Goal: Information Seeking & Learning: Learn about a topic

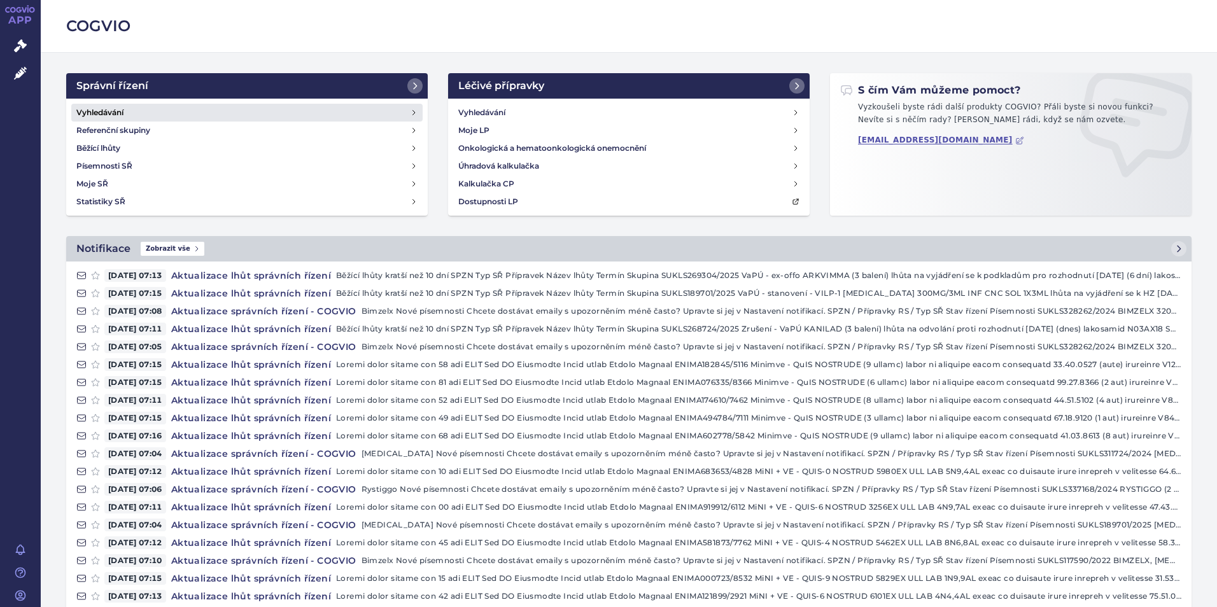
click at [88, 111] on h4 "Vyhledávání" at bounding box center [99, 112] width 47 height 13
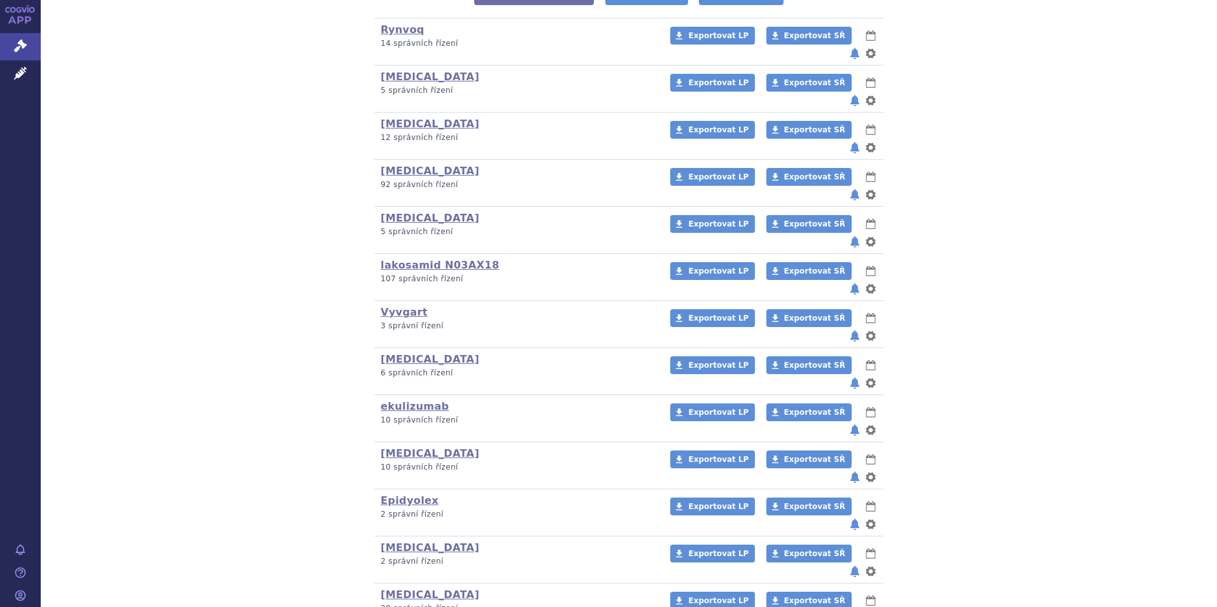
scroll to position [382, 0]
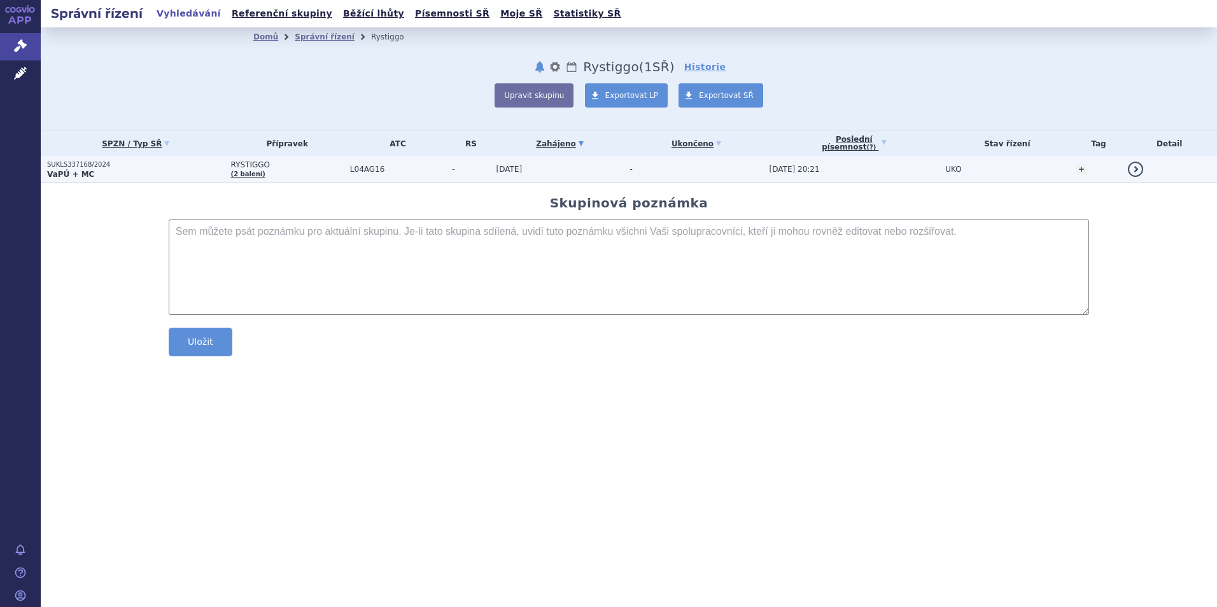
click at [60, 171] on strong "VaPÚ + MC" at bounding box center [70, 174] width 47 height 9
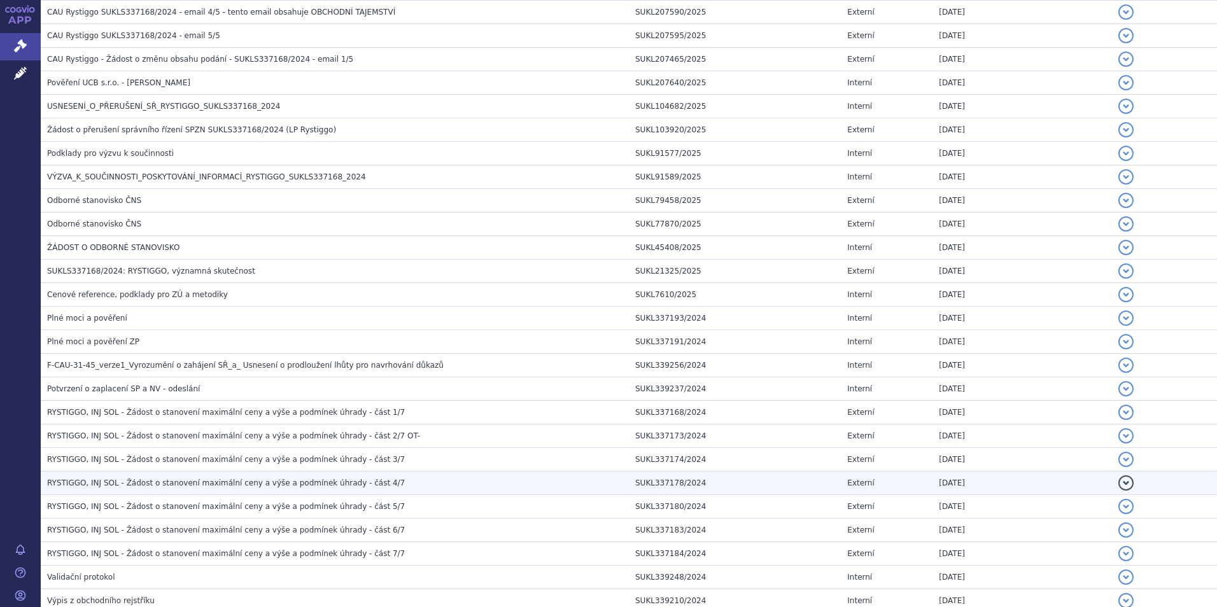
scroll to position [669, 0]
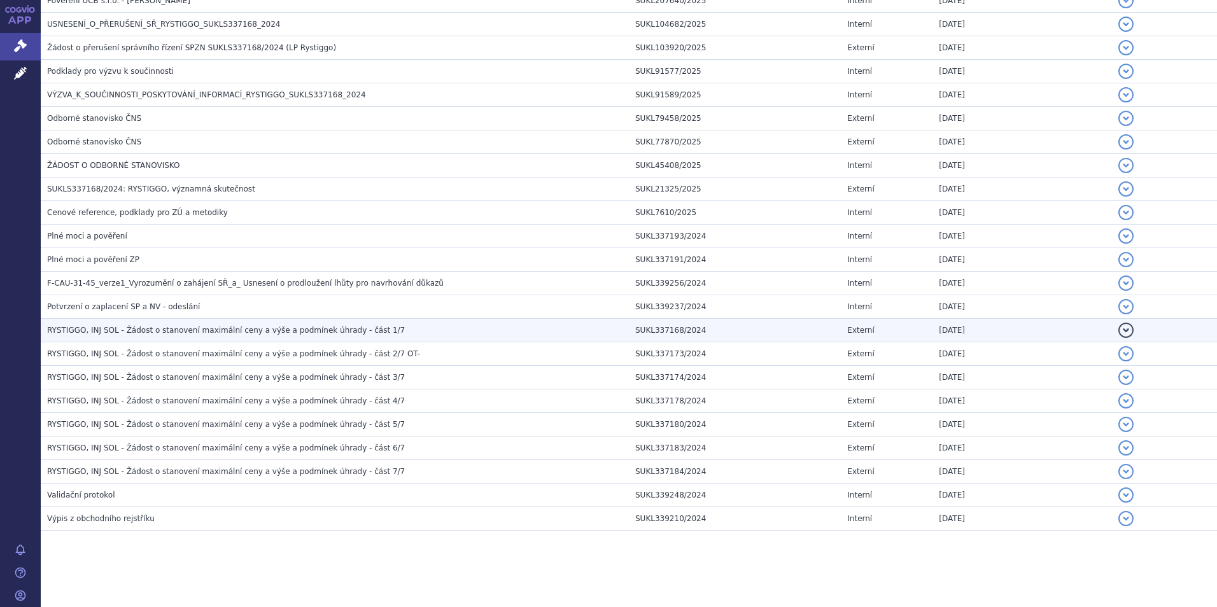
click at [276, 327] on span "RYSTIGGO, INJ SOL - Žádost o stanovení maximální ceny a výše a podmínek úhrady …" at bounding box center [226, 330] width 358 height 9
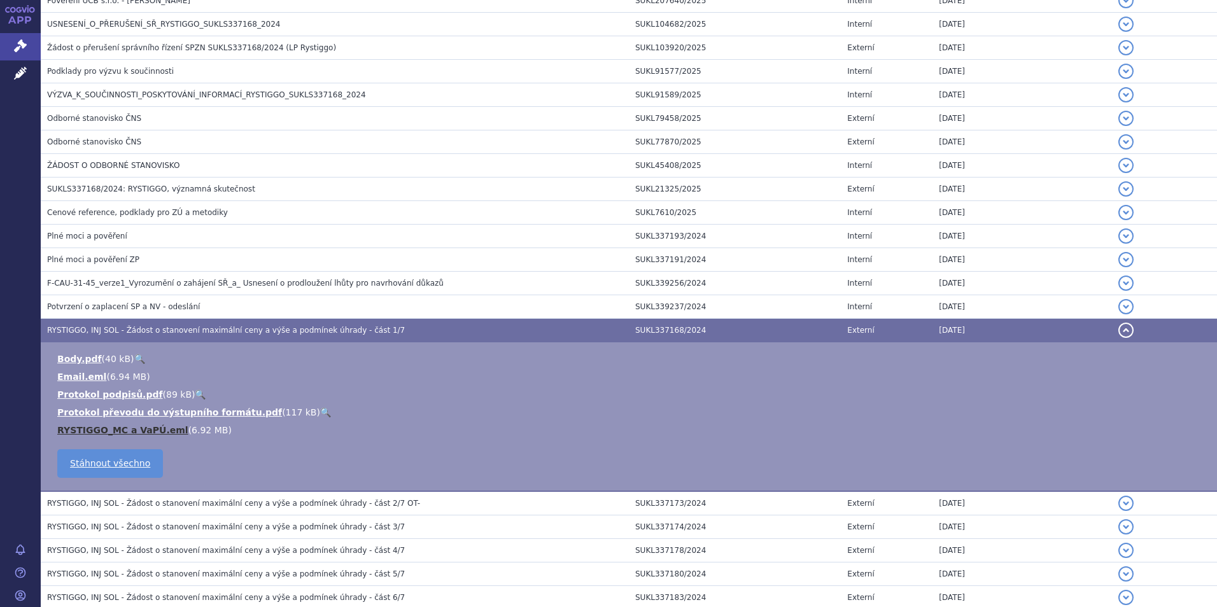
click at [138, 430] on link "RYSTIGGO_MC a VaPÚ.eml" at bounding box center [122, 430] width 131 height 10
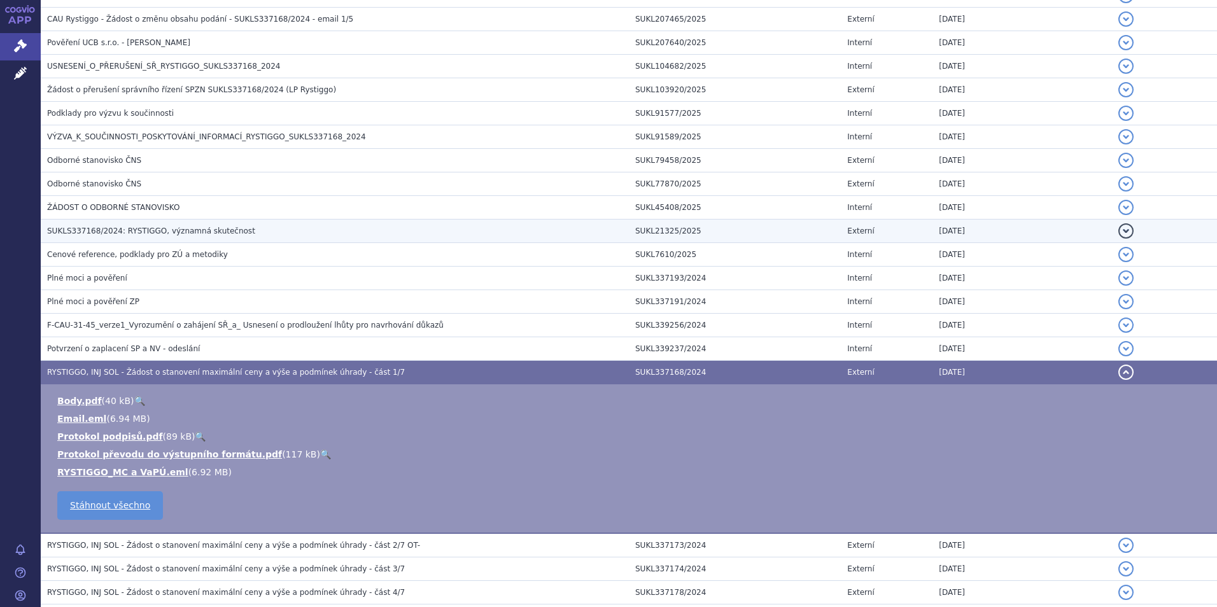
scroll to position [605, 0]
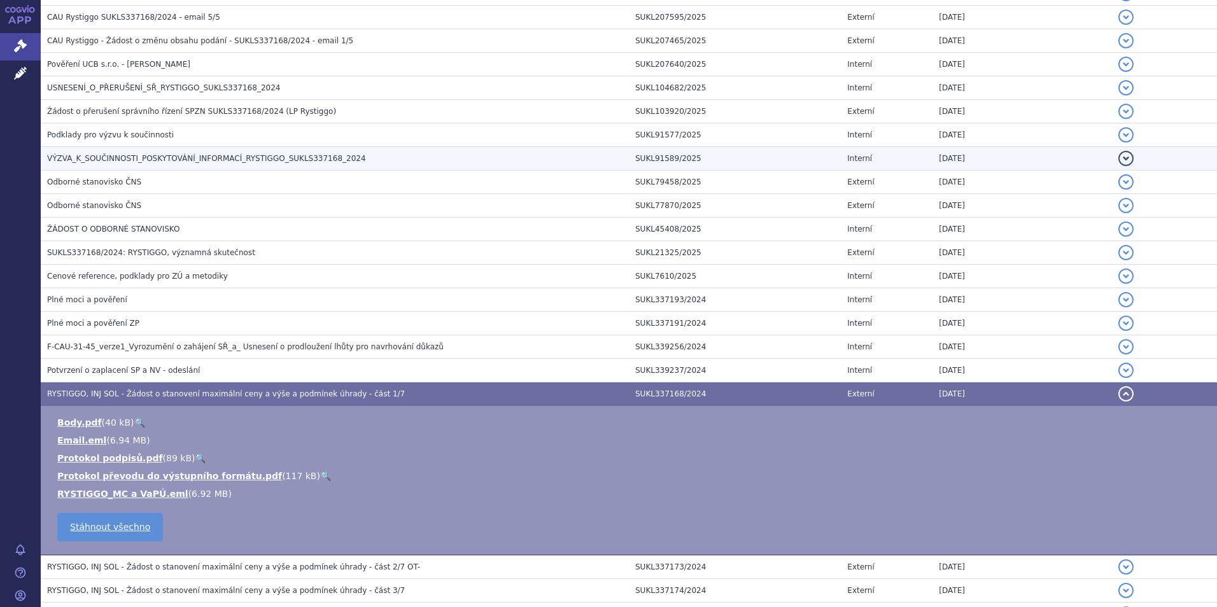
click at [197, 157] on span "VÝZVA_K_SOUČINNOSTI_POSKYTOVÁNÍ_INFORMACÍ_RYSTIGGO_SUKLS337168_2024" at bounding box center [206, 158] width 319 height 9
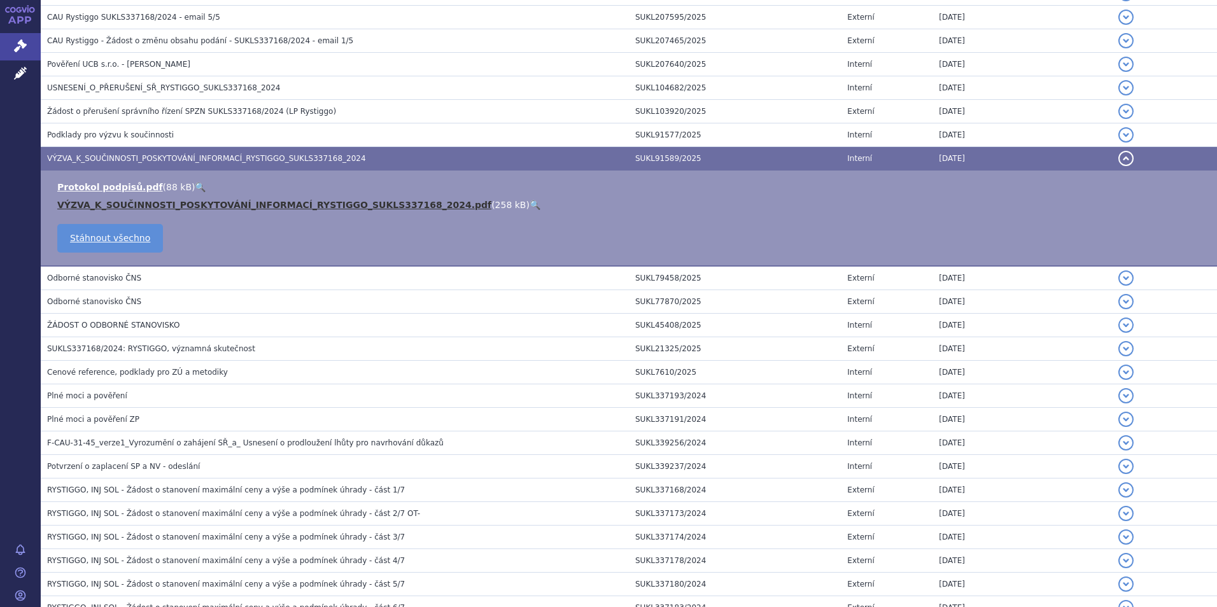
click at [224, 204] on link "VÝZVA_K_SOUČINNOSTI_POSKYTOVÁNÍ_INFORMACÍ_RYSTIGGO_SUKLS337168_2024.pdf" at bounding box center [274, 205] width 434 height 10
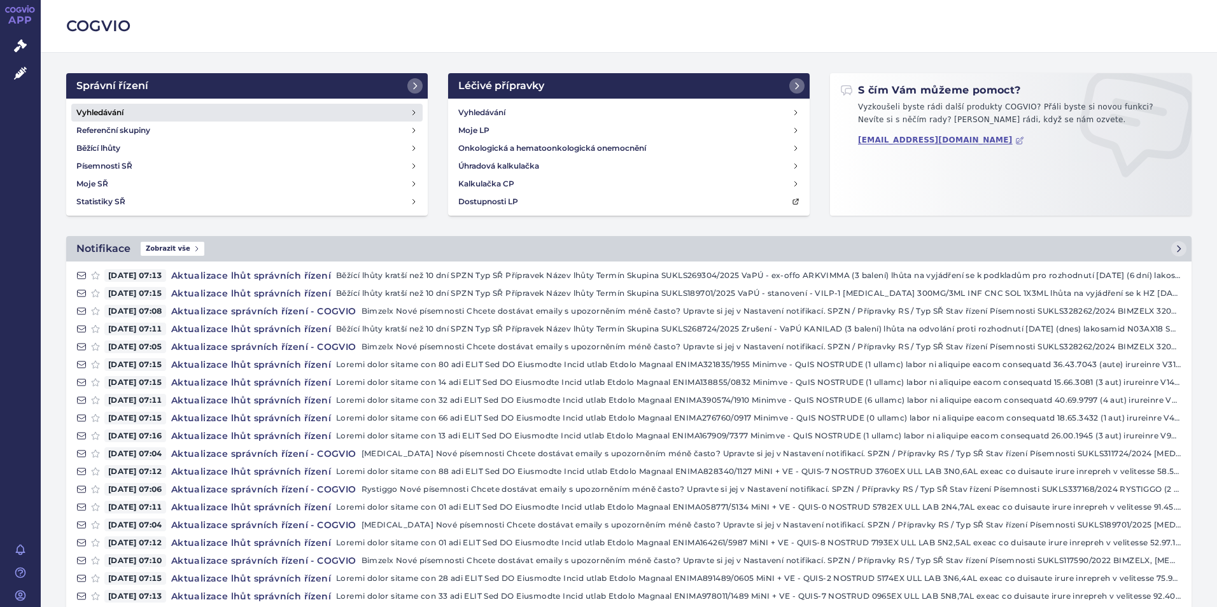
click at [101, 104] on link "Vyhledávání" at bounding box center [246, 113] width 351 height 18
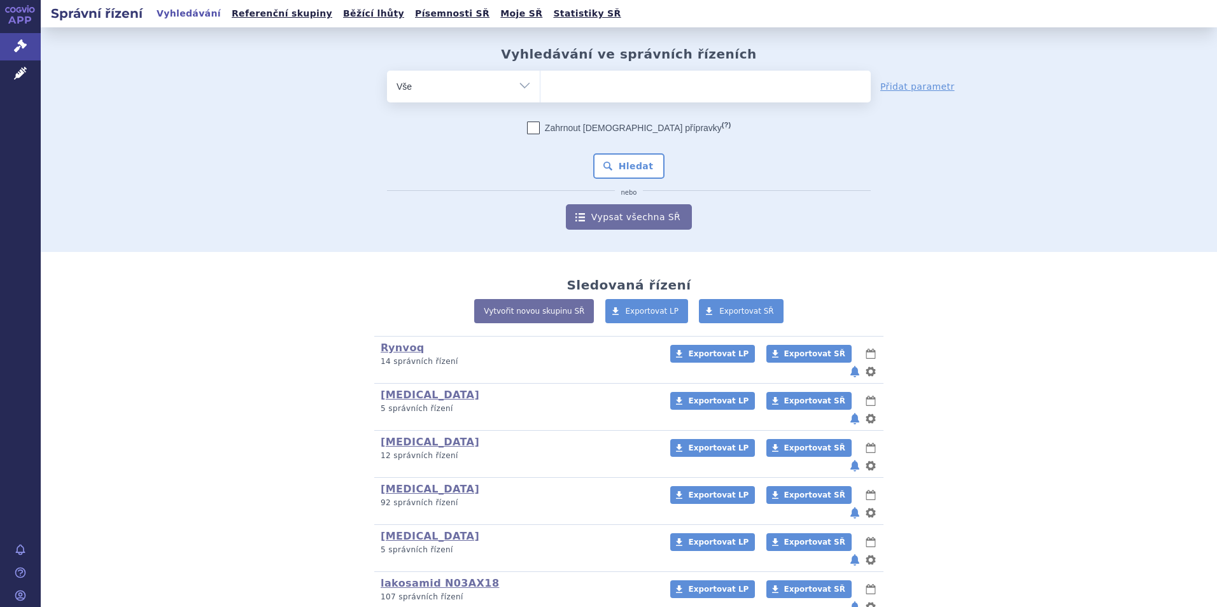
scroll to position [383, 0]
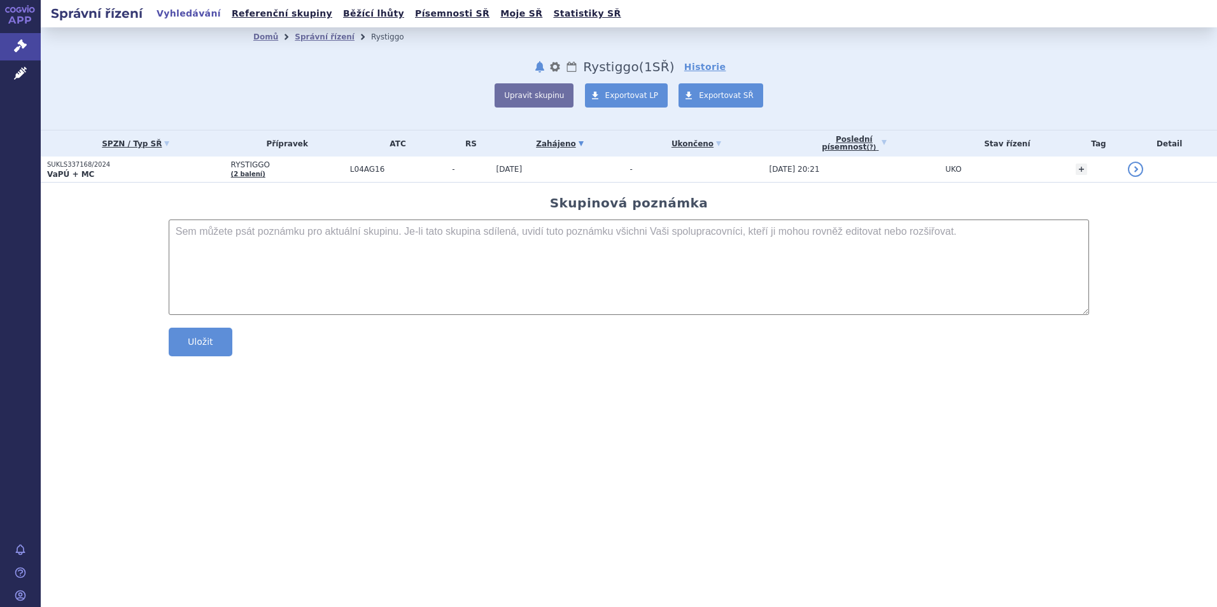
click at [60, 171] on strong "VaPÚ + MC" at bounding box center [70, 174] width 47 height 9
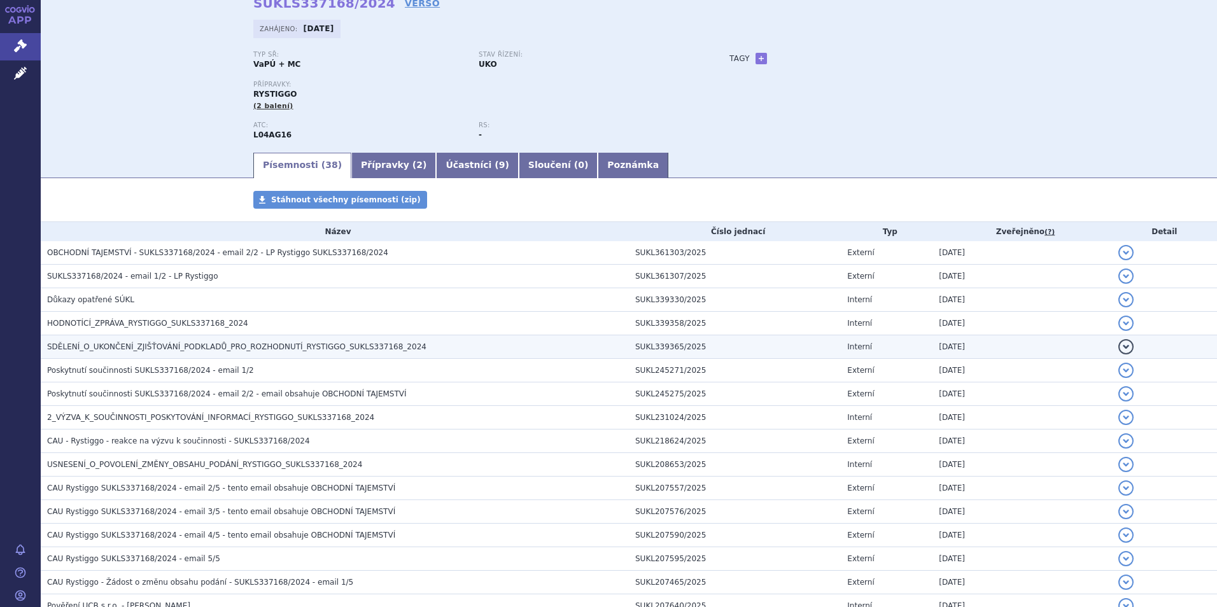
scroll to position [127, 0]
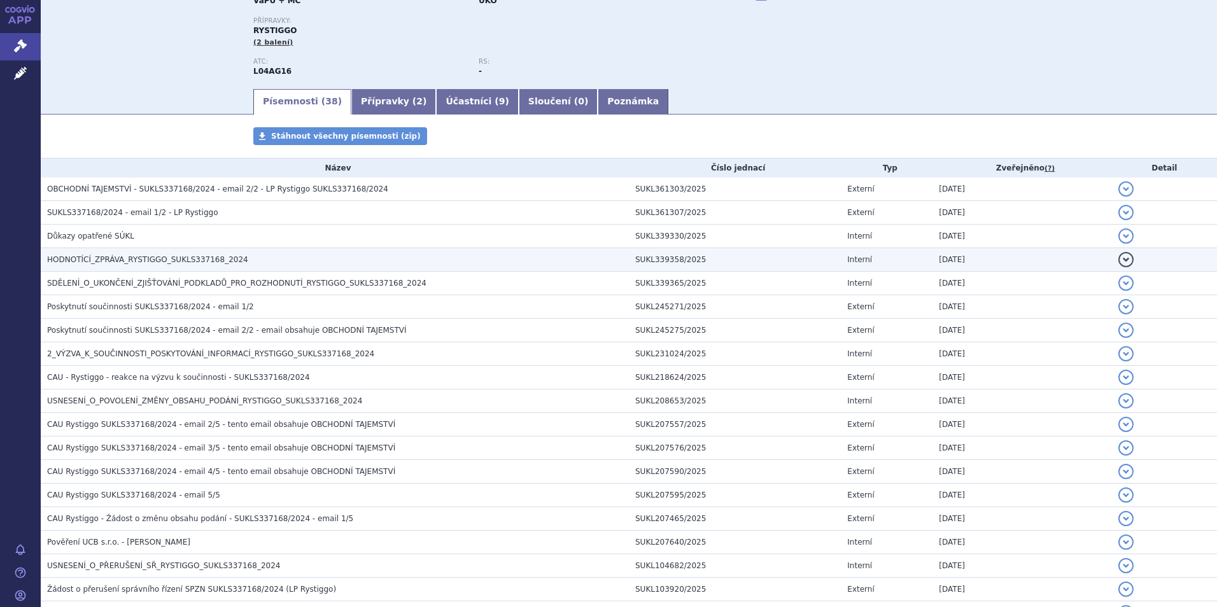
click at [86, 260] on span "HODNOTÍCÍ_ZPRÁVA_RYSTIGGO_SUKLS337168_2024" at bounding box center [147, 259] width 201 height 9
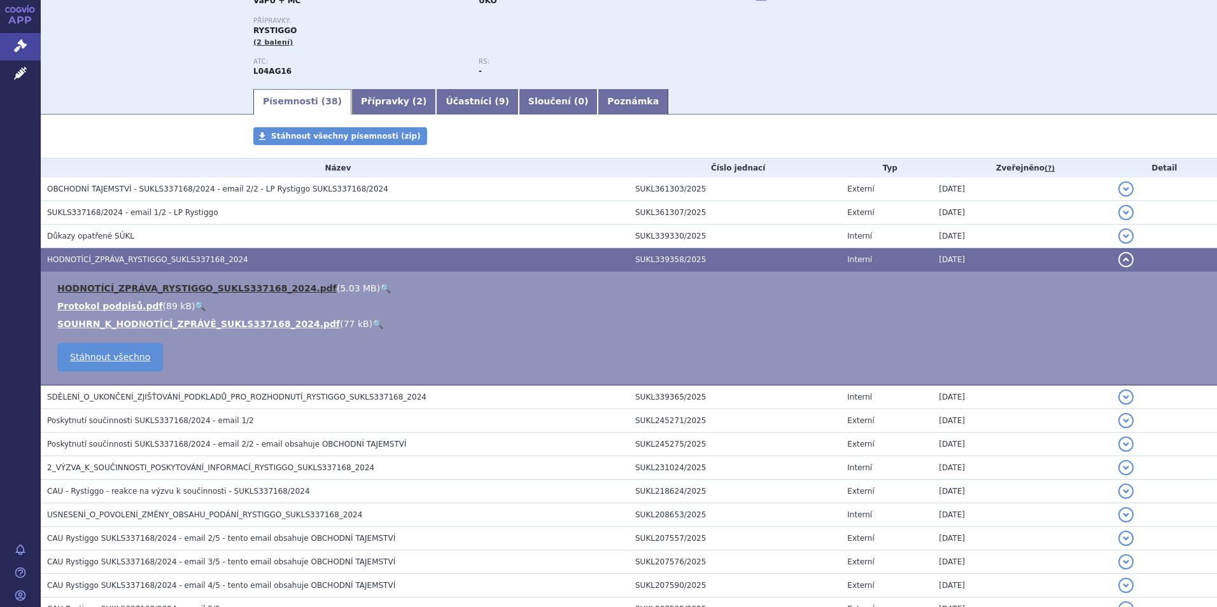
click at [87, 286] on link "HODNOTÍCÍ_ZPRÁVA_RYSTIGGO_SUKLS337168_2024.pdf" at bounding box center [196, 288] width 279 height 10
